Goal: Information Seeking & Learning: Check status

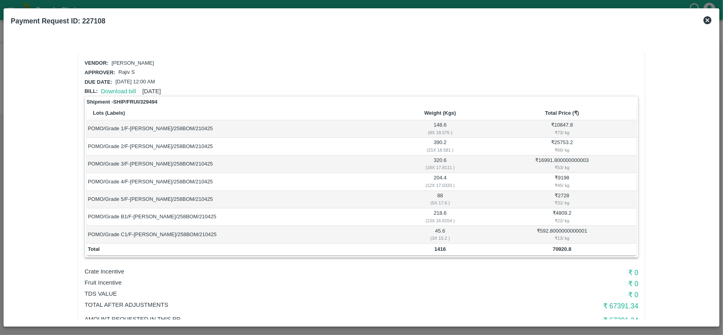
click at [707, 21] on icon at bounding box center [707, 20] width 10 height 10
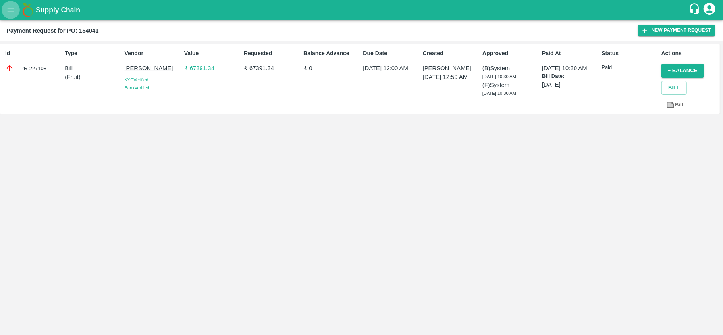
click at [12, 10] on icon "open drawer" at bounding box center [11, 10] width 7 height 4
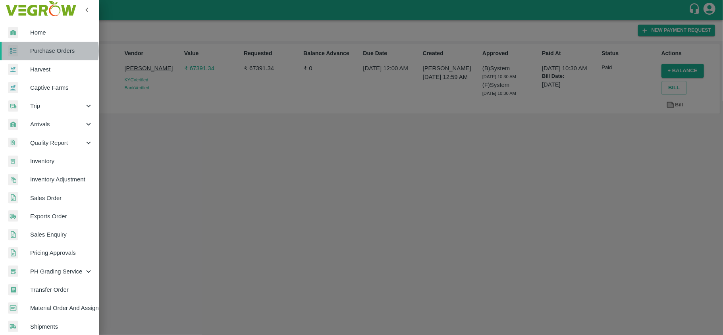
click at [43, 51] on span "Purchase Orders" at bounding box center [61, 50] width 63 height 9
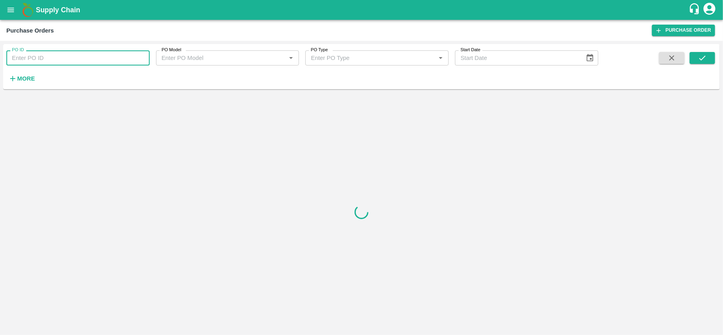
click at [56, 54] on input "PO ID" at bounding box center [77, 57] width 143 height 15
paste input "179775"
type input "179775"
click at [705, 62] on icon "submit" at bounding box center [702, 58] width 9 height 9
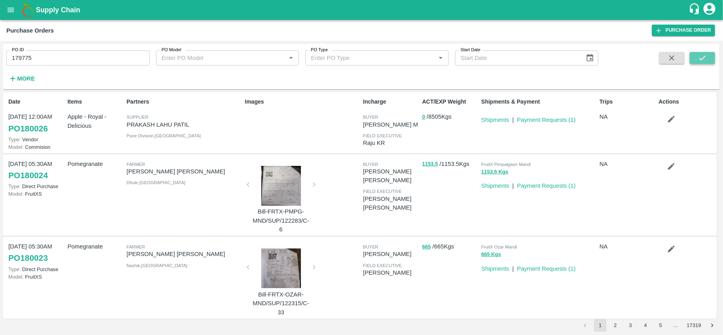
click at [705, 61] on icon "submit" at bounding box center [702, 58] width 9 height 9
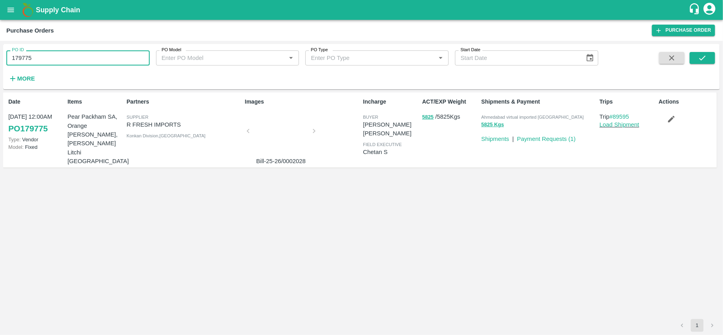
click at [82, 53] on input "179775" at bounding box center [77, 57] width 143 height 15
paste input "text"
click at [704, 63] on button "submit" at bounding box center [701, 58] width 25 height 12
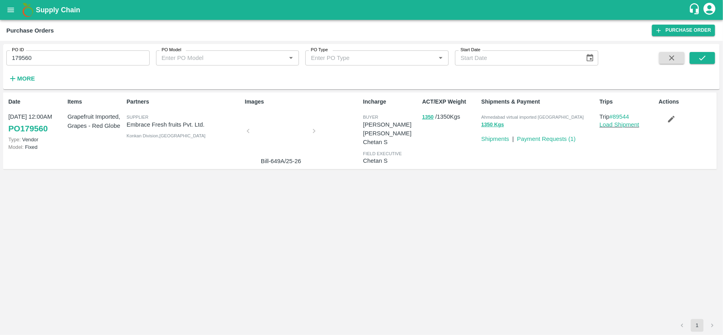
click at [513, 119] on span "Ahmedabad virtual imported [GEOGRAPHIC_DATA]" at bounding box center [532, 117] width 102 height 5
copy p "Ahmedabad virtual imported DC 1350 Kgs"
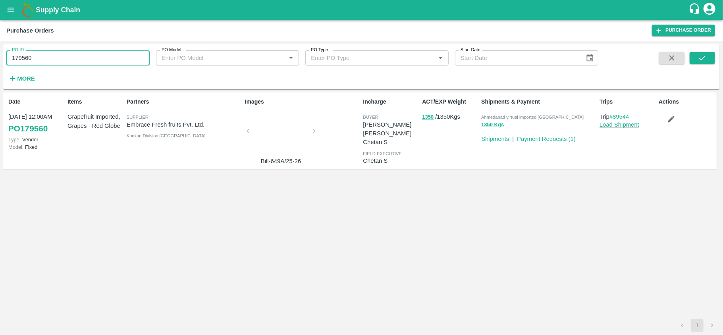
click at [46, 57] on input "179560" at bounding box center [77, 57] width 143 height 15
paste input "text"
click at [708, 54] on button "submit" at bounding box center [701, 58] width 25 height 12
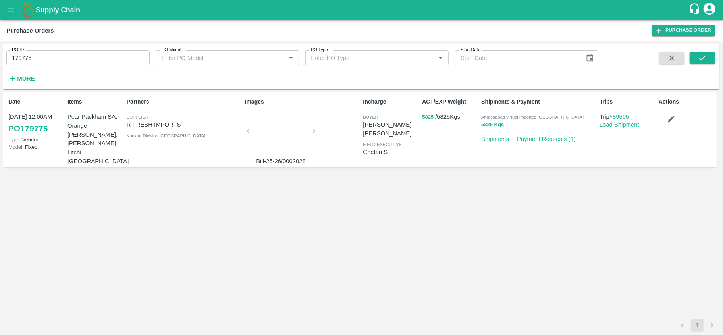
click at [517, 117] on span "Ahmedabad virtual imported [GEOGRAPHIC_DATA]" at bounding box center [532, 117] width 102 height 5
copy p "Ahmedabad virtual imported DC 5825 Kgs"
click at [45, 55] on input "179775" at bounding box center [77, 57] width 143 height 15
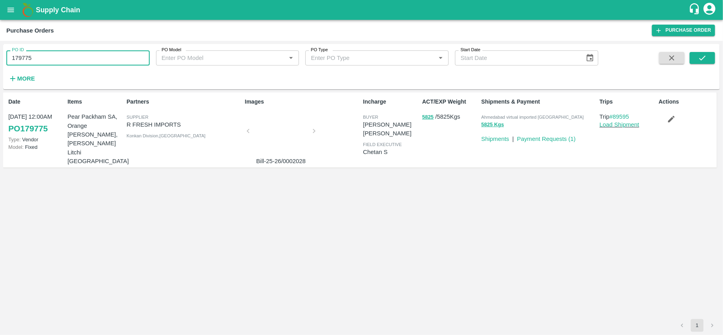
click at [45, 55] on input "179775" at bounding box center [77, 57] width 143 height 15
click at [64, 55] on input "179775" at bounding box center [77, 57] width 143 height 15
paste input "text"
click at [702, 61] on icon "submit" at bounding box center [702, 58] width 9 height 9
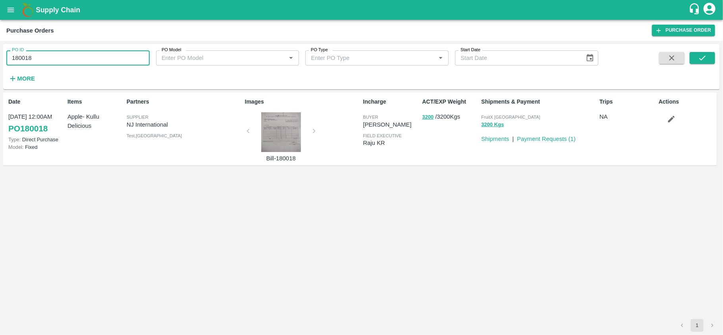
click at [73, 58] on input "180018" at bounding box center [77, 57] width 143 height 15
paste input "text"
type input "179451"
click at [699, 60] on icon "submit" at bounding box center [702, 58] width 9 height 9
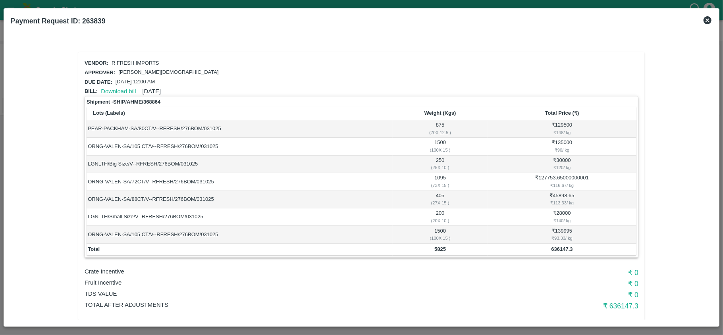
scroll to position [10, 0]
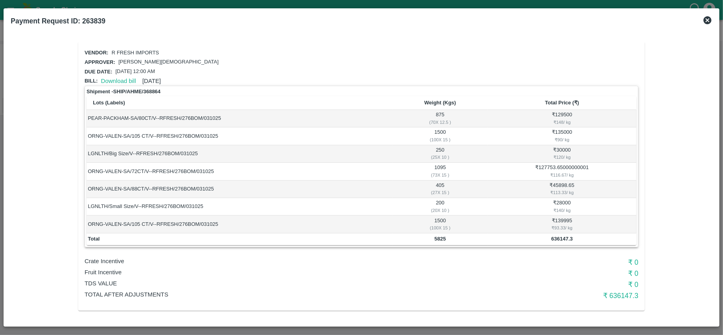
click at [89, 16] on h2 "Payment Request ID: 263839" at bounding box center [58, 20] width 101 height 17
click at [93, 19] on b "Payment Request ID: 263839" at bounding box center [58, 21] width 94 height 8
copy b "263839"
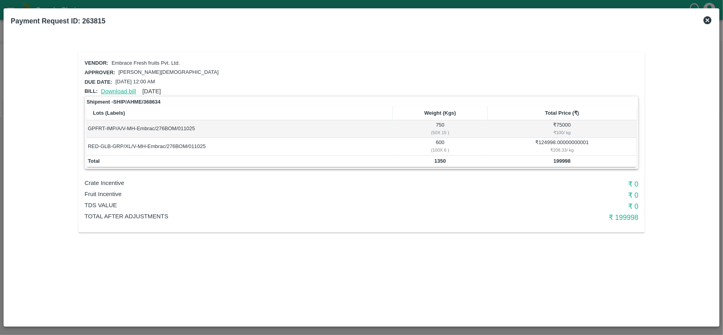
click at [114, 90] on link "Download bill" at bounding box center [118, 91] width 35 height 6
click at [95, 20] on b "Payment Request ID: 263815" at bounding box center [58, 21] width 94 height 8
copy b "263815"
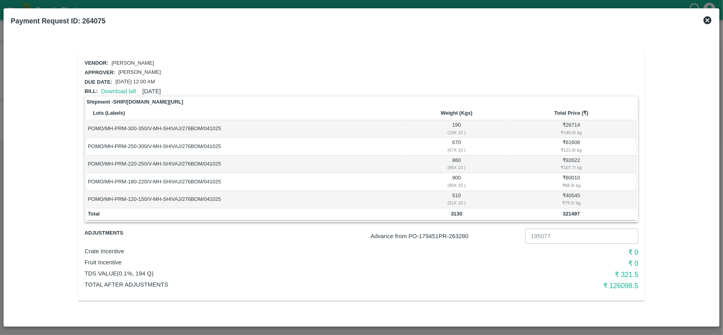
click at [459, 236] on p "Advance from PO- 179451 PR- 263280" at bounding box center [446, 236] width 152 height 9
copy p "263280"
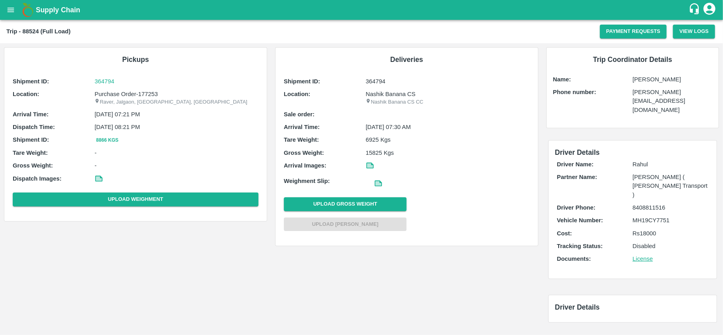
click at [379, 93] on p "Nashik Banana CS" at bounding box center [447, 94] width 164 height 9
